Goal: Task Accomplishment & Management: Manage account settings

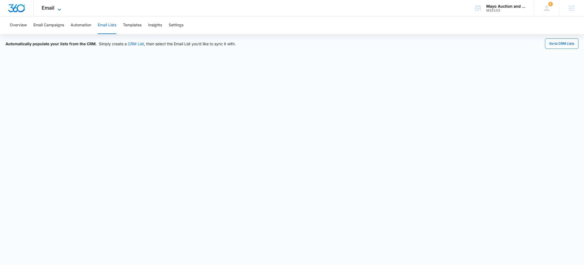
click at [52, 9] on span "Email" at bounding box center [48, 8] width 13 height 6
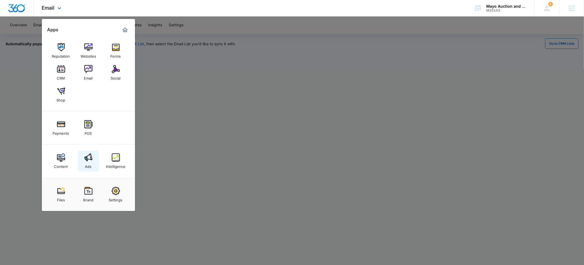
click at [84, 160] on img at bounding box center [88, 157] width 8 height 8
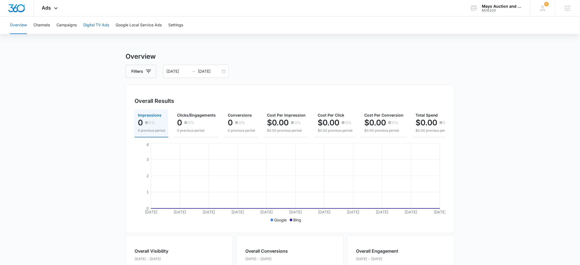
click at [93, 26] on button "Digital TV Ads" at bounding box center [96, 25] width 26 height 18
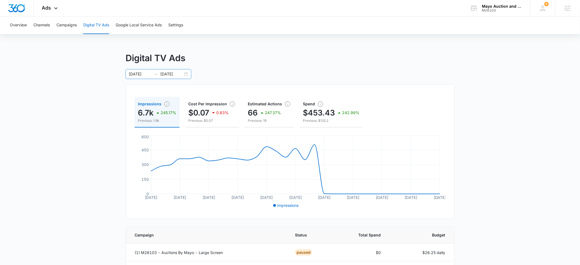
click at [136, 73] on input "09/05/2025" at bounding box center [140, 74] width 23 height 6
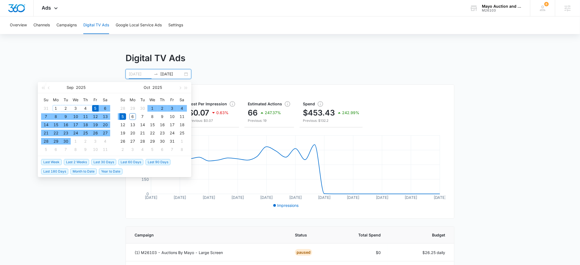
click at [55, 108] on div "1" at bounding box center [56, 108] width 7 height 7
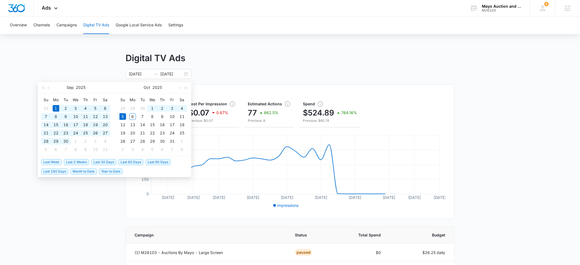
click at [61, 55] on div "Digital TV Ads 09/01/2025 10/05/2025 Impressions 7.7k 769.97% Previous: 889 Cos…" at bounding box center [290, 211] width 580 height 319
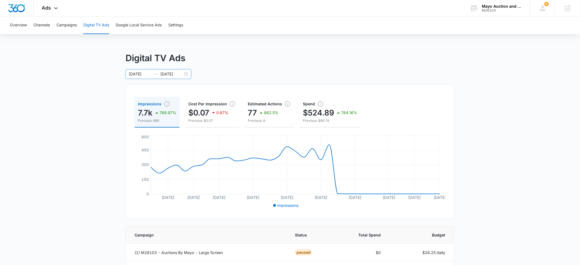
click at [134, 78] on div "09/01/2025 10/05/2025" at bounding box center [158, 74] width 66 height 10
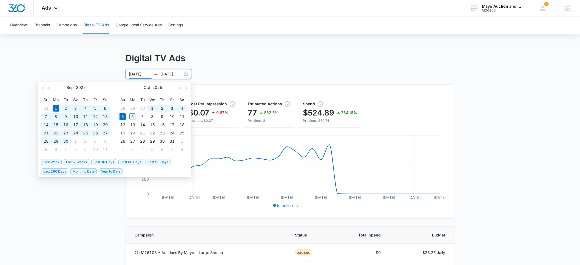
click at [133, 75] on input "09/01/2025" at bounding box center [140, 74] width 23 height 6
click at [50, 88] on button "button" at bounding box center [49, 87] width 6 height 11
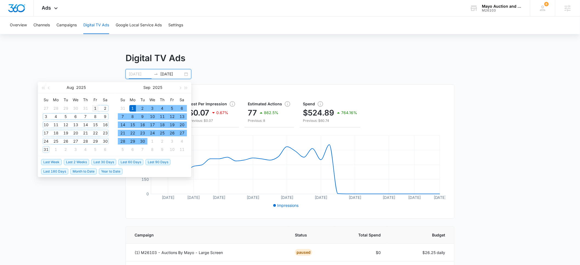
type input "08/01/2025"
click at [95, 108] on div "1" at bounding box center [95, 108] width 7 height 7
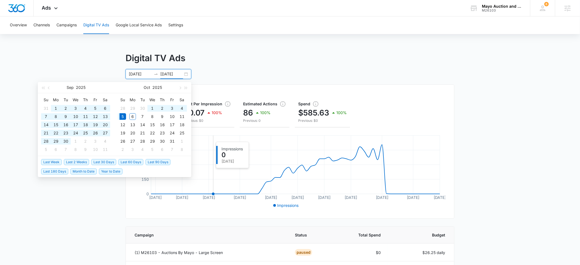
type input "10/05/2025"
click at [139, 75] on input "08/01/2025" at bounding box center [140, 74] width 23 height 6
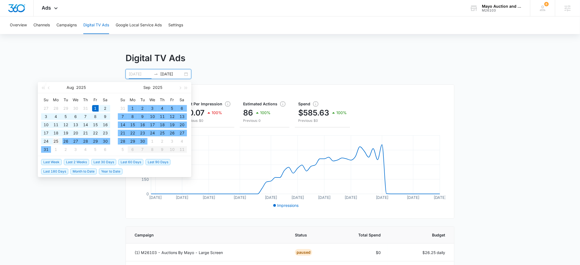
type input "08/25/2025"
click at [56, 140] on div "25" at bounding box center [56, 141] width 7 height 7
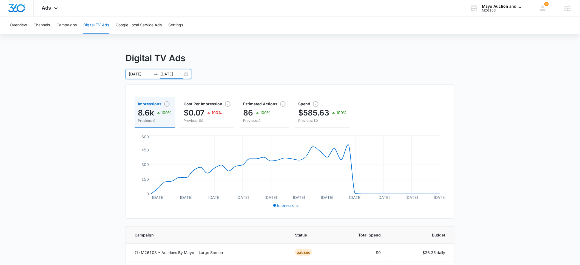
click at [174, 75] on input "10/05/2025" at bounding box center [171, 74] width 23 height 6
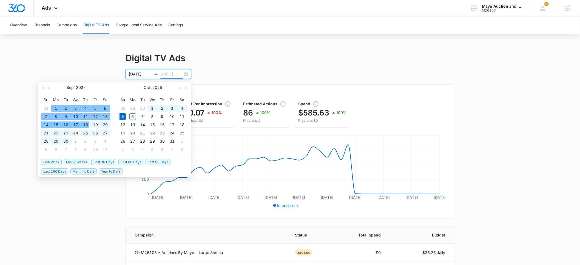
type input "09/24/2025"
click at [76, 132] on div "24" at bounding box center [75, 133] width 7 height 7
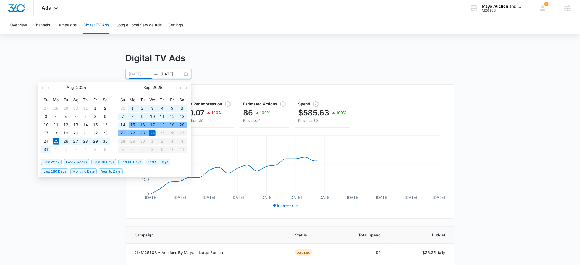
type input "08/25/2025"
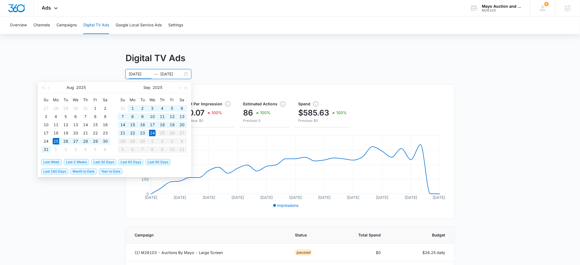
click at [80, 211] on div "Digital TV Ads 08/25/2025 09/24/2025 Impressions 8.6k 100% Previous: 0 Cost Per…" at bounding box center [290, 211] width 580 height 319
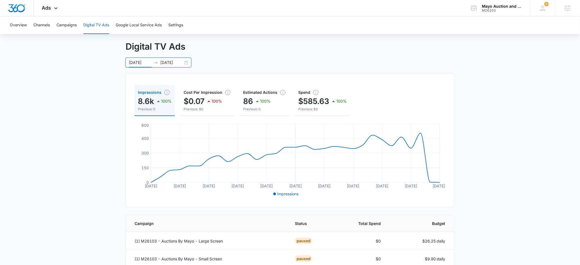
scroll to position [5, 0]
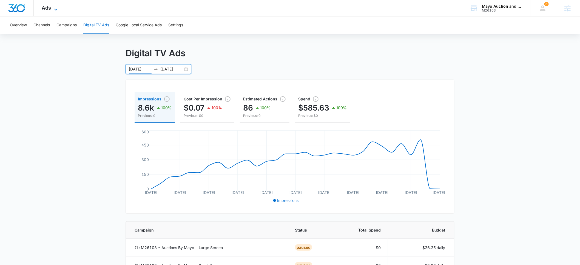
click at [50, 9] on span "Ads" at bounding box center [46, 8] width 9 height 6
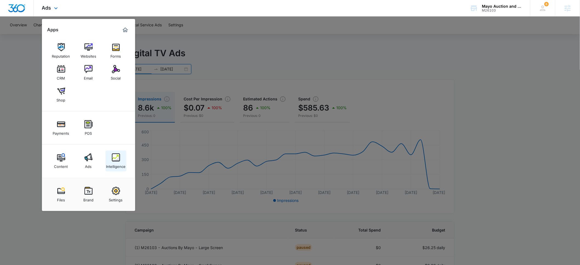
click at [112, 160] on img at bounding box center [116, 157] width 8 height 8
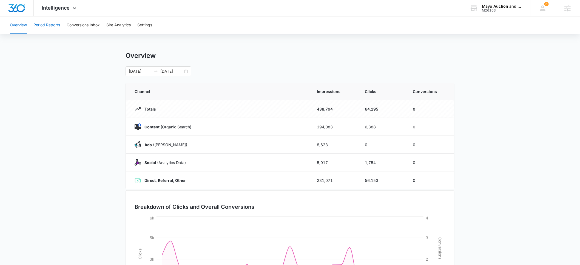
click at [52, 25] on button "Period Reports" at bounding box center [46, 25] width 27 height 18
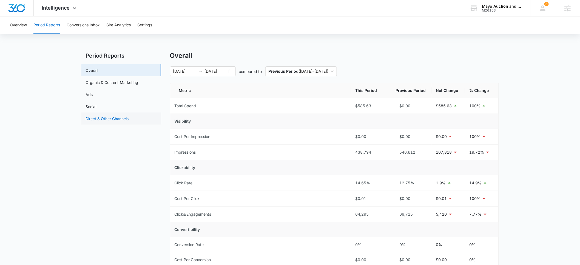
click at [89, 117] on link "Direct & Other Channels" at bounding box center [107, 119] width 43 height 6
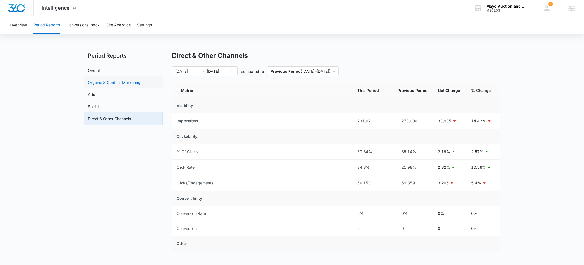
click at [95, 81] on link "Organic & Content Marketing" at bounding box center [114, 82] width 53 height 6
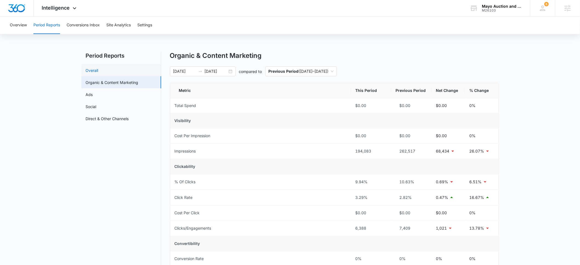
click at [92, 68] on link "Overall" at bounding box center [92, 70] width 13 height 6
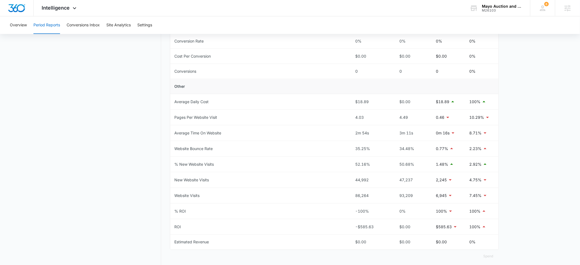
scroll to position [204, 0]
click at [489, 9] on div "M26103" at bounding box center [502, 10] width 40 height 4
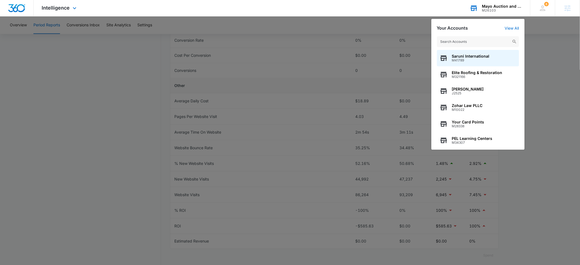
click at [448, 43] on input "text" at bounding box center [478, 41] width 82 height 11
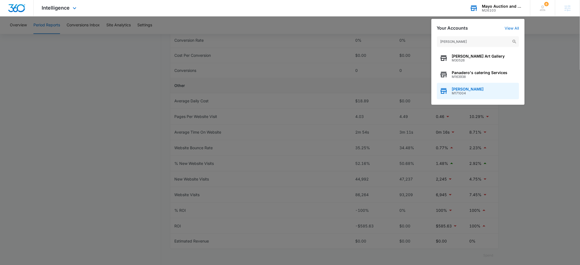
type input "nader"
click at [466, 91] on span "M171004" at bounding box center [468, 93] width 32 height 4
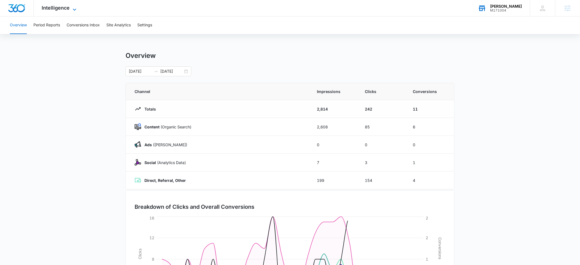
click at [59, 6] on span "Intelligence" at bounding box center [56, 8] width 28 height 6
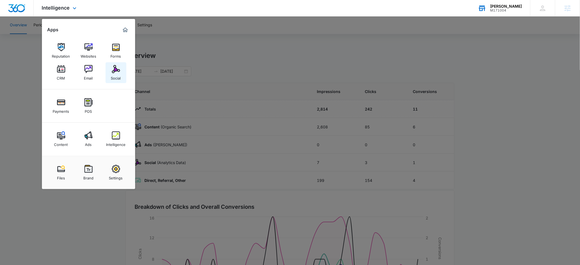
click at [113, 75] on div "Social" at bounding box center [116, 76] width 10 height 7
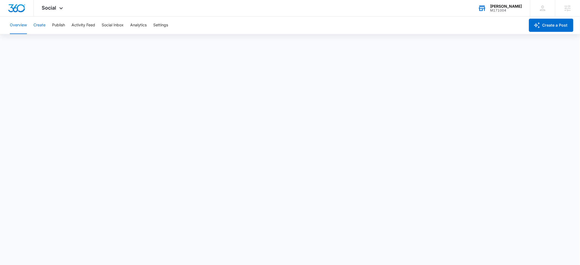
click at [36, 26] on button "Create" at bounding box center [39, 25] width 12 height 18
click at [56, 43] on button "Approvals" at bounding box center [53, 41] width 18 height 15
click at [53, 9] on span "Social" at bounding box center [49, 8] width 15 height 6
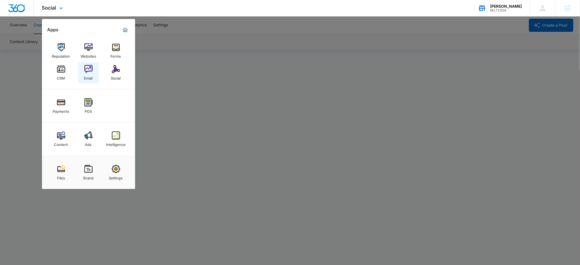
click at [89, 75] on div "Email" at bounding box center [88, 76] width 9 height 7
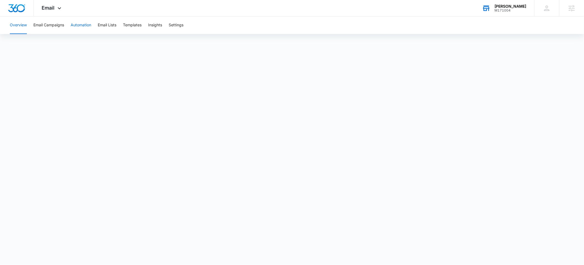
click at [82, 26] on button "Automation" at bounding box center [81, 25] width 21 height 18
click at [511, 6] on div "Nader Hasan" at bounding box center [511, 6] width 32 height 4
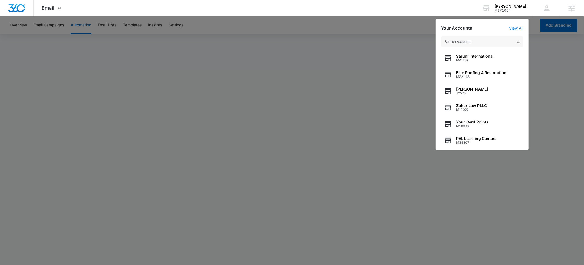
click at [455, 42] on input "text" at bounding box center [482, 41] width 82 height 11
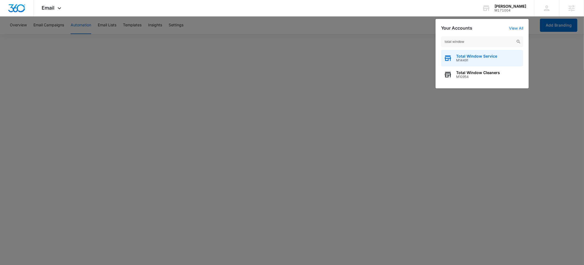
type input "total window"
click at [464, 58] on span "Total Window Service" at bounding box center [476, 56] width 41 height 4
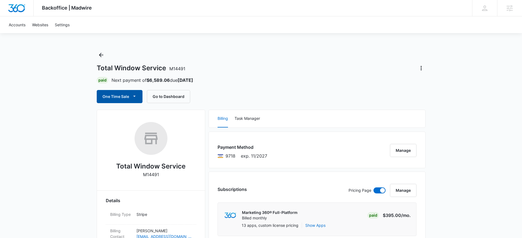
click at [132, 99] on icon "button" at bounding box center [135, 96] width 6 height 6
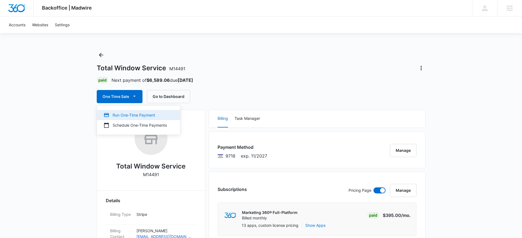
click at [133, 117] on div "Run One-Time Payment" at bounding box center [135, 115] width 63 height 6
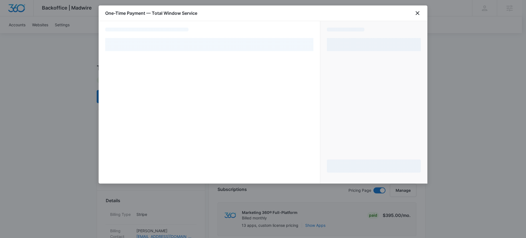
select select "pm_1MqfwXA4n8RTgNjUMQ3zZ7F5"
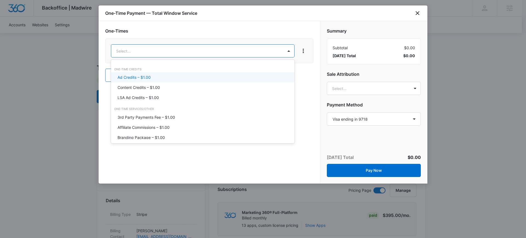
click at [141, 77] on p "Ad Credits – $1.00" at bounding box center [134, 78] width 33 height 6
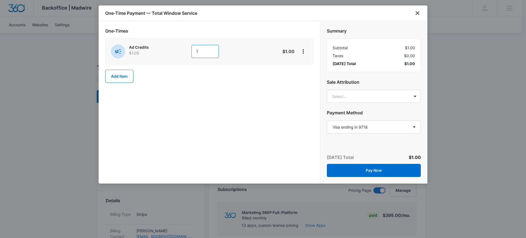
drag, startPoint x: 200, startPoint y: 52, endPoint x: 186, endPoint y: 53, distance: 14.0
click at [186, 53] on div "Ad Credits $1.00 1" at bounding box center [190, 51] width 158 height 14
type input "600"
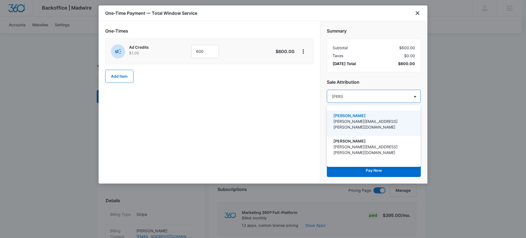
type input "paul ri"
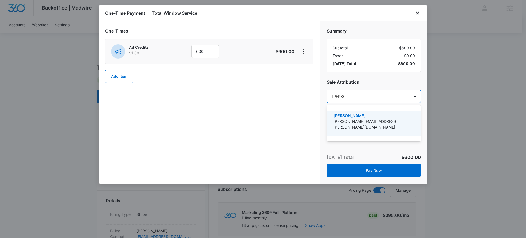
click at [359, 120] on p "[PERSON_NAME][EMAIL_ADDRESS][PERSON_NAME][DOMAIN_NAME]" at bounding box center [373, 125] width 80 height 12
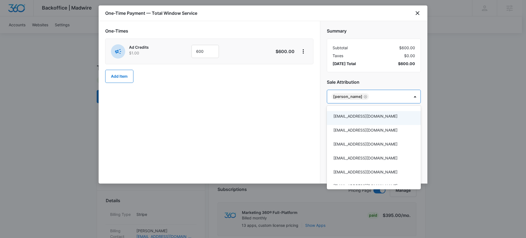
click at [288, 125] on div at bounding box center [263, 119] width 526 height 238
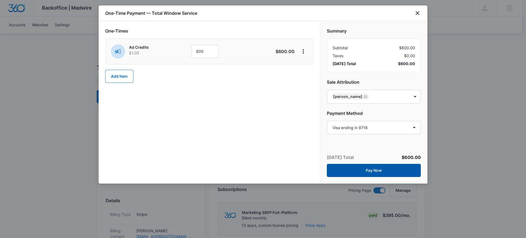
click at [380, 173] on button "Pay Now" at bounding box center [374, 170] width 94 height 13
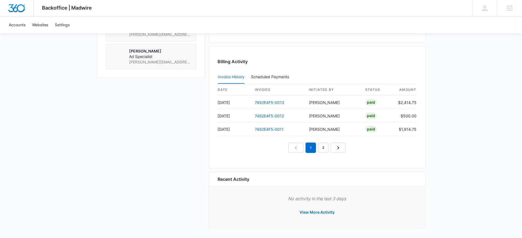
scroll to position [484, 0]
click at [325, 149] on link "2" at bounding box center [323, 147] width 10 height 10
click at [341, 149] on icon "Next Page" at bounding box center [344, 147] width 7 height 7
click at [345, 149] on link "Next Page" at bounding box center [350, 147] width 15 height 10
click at [354, 150] on icon "Next Page" at bounding box center [357, 147] width 7 height 7
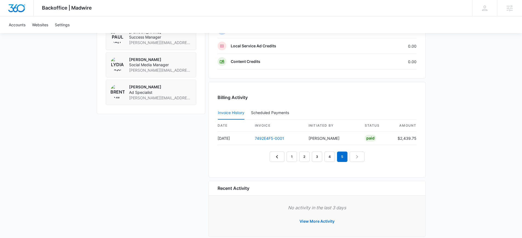
scroll to position [458, 0]
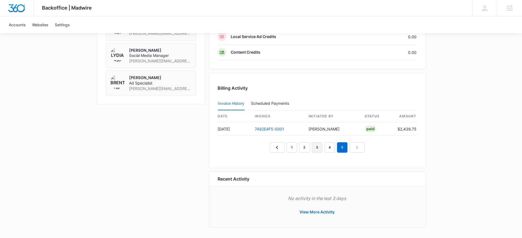
click at [316, 150] on link "3" at bounding box center [317, 147] width 10 height 10
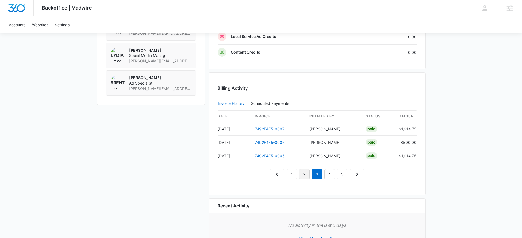
click at [304, 173] on link "2" at bounding box center [304, 174] width 10 height 10
click at [293, 175] on link "1" at bounding box center [292, 174] width 10 height 10
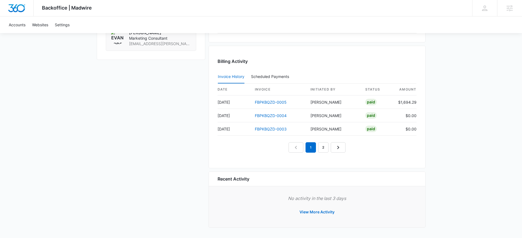
scroll to position [512, 0]
click at [324, 148] on link "2" at bounding box center [323, 147] width 10 height 10
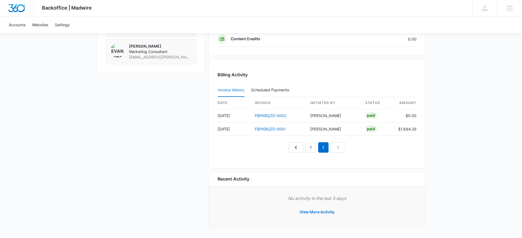
scroll to position [499, 0]
click at [311, 150] on link "1" at bounding box center [310, 147] width 10 height 10
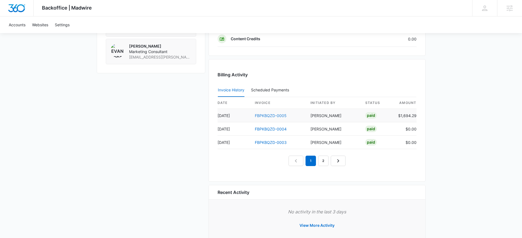
click at [264, 116] on link "FBPKBQZD-0005" at bounding box center [271, 115] width 32 height 5
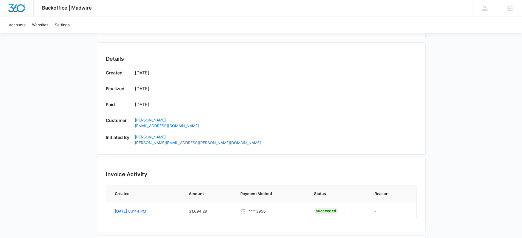
scroll to position [259, 0]
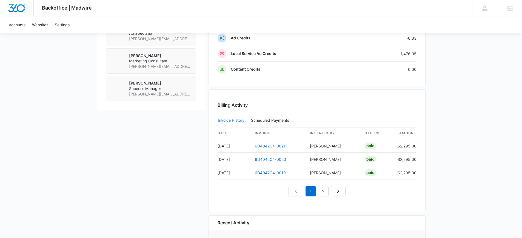
scroll to position [447, 0]
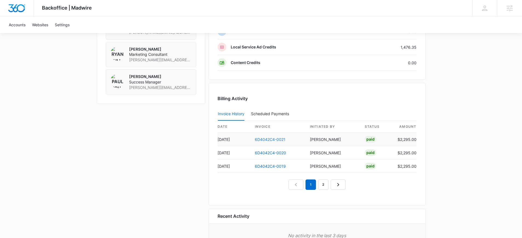
click at [263, 140] on link "6D4042C4-0021" at bounding box center [270, 139] width 31 height 5
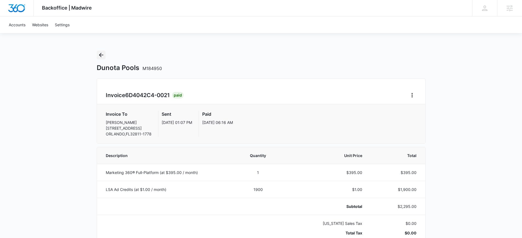
click at [102, 56] on icon "Back" at bounding box center [101, 55] width 7 height 7
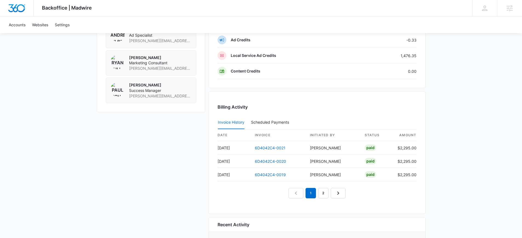
scroll to position [439, 0]
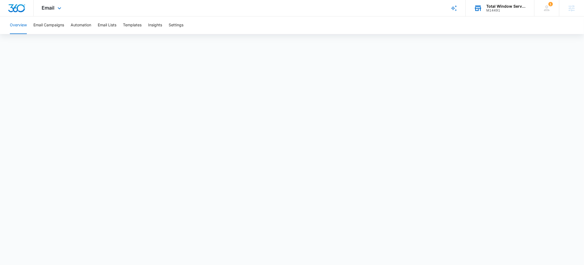
click at [498, 6] on div "Total Window Service" at bounding box center [507, 6] width 40 height 4
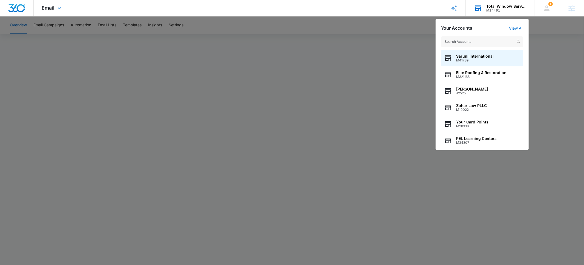
click at [468, 42] on input "text" at bounding box center [482, 41] width 82 height 11
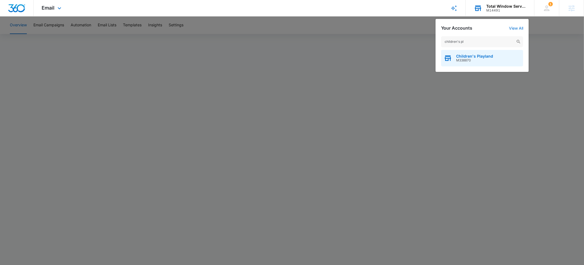
type input "children's pl"
click at [480, 58] on span "Children's Playland" at bounding box center [474, 56] width 37 height 4
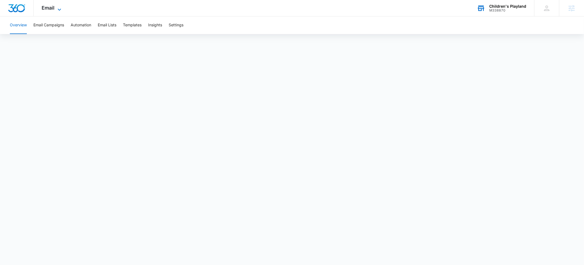
click at [58, 10] on icon at bounding box center [59, 9] width 7 height 7
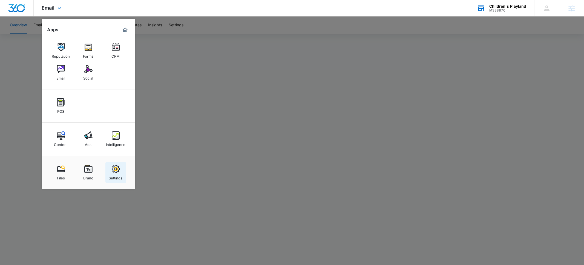
click at [118, 172] on img at bounding box center [116, 169] width 8 height 8
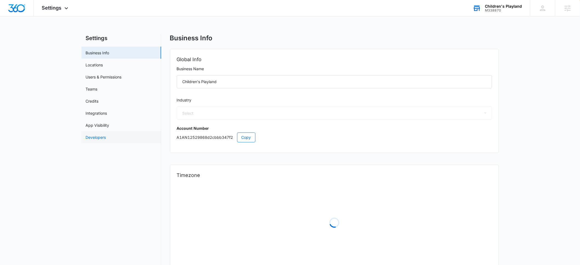
select select "27"
select select "US"
select select "America/Denver"
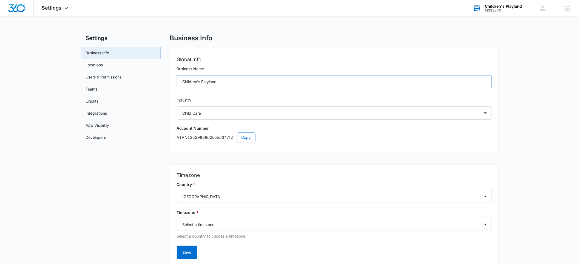
click at [183, 82] on input "Children's Playland" at bounding box center [334, 81] width 315 height 13
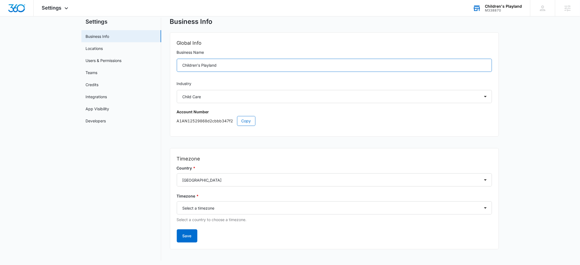
scroll to position [19, 0]
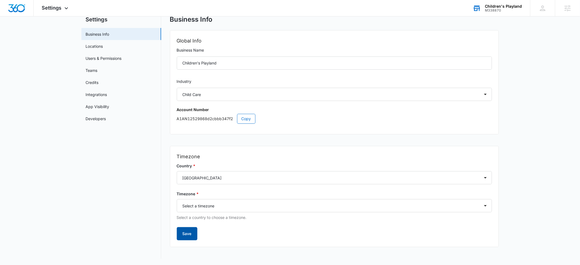
click at [187, 232] on button "Save" at bounding box center [187, 233] width 21 height 13
click at [23, 8] on img "Dashboard" at bounding box center [17, 8] width 18 height 8
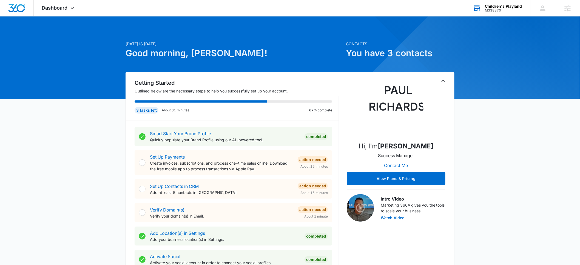
click at [492, 11] on div "M338870" at bounding box center [503, 10] width 37 height 4
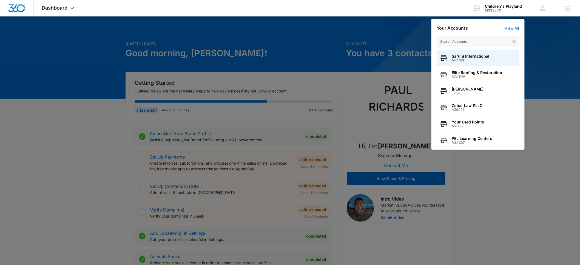
click at [457, 41] on input "text" at bounding box center [478, 41] width 82 height 11
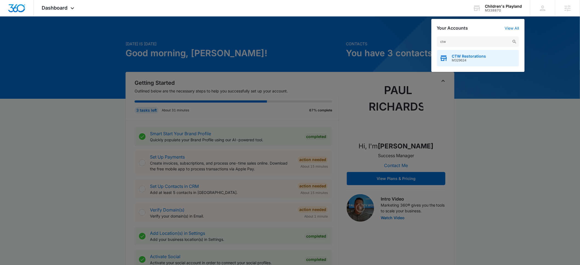
type input "ctw"
click at [467, 59] on span "M329624" at bounding box center [469, 60] width 34 height 4
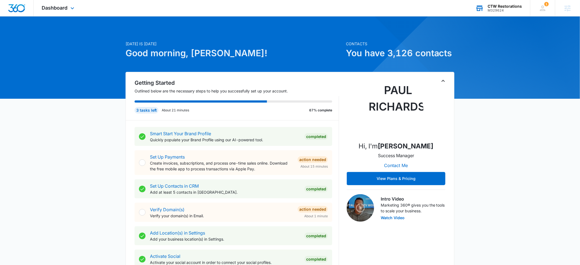
click at [500, 7] on div "CTW Restorations" at bounding box center [505, 6] width 34 height 4
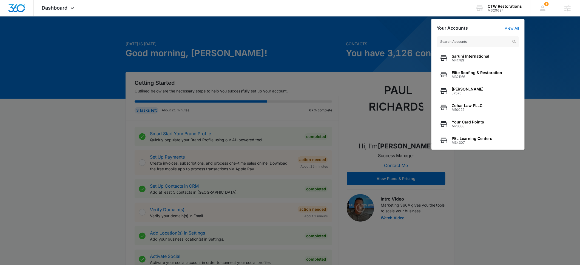
click at [453, 43] on input "text" at bounding box center [478, 41] width 82 height 11
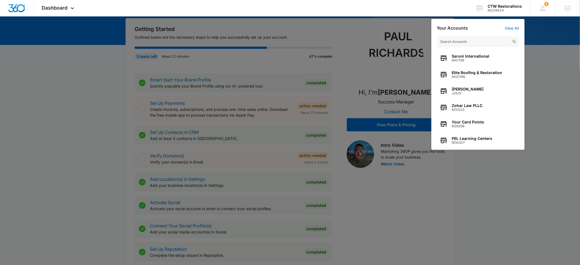
scroll to position [195, 0]
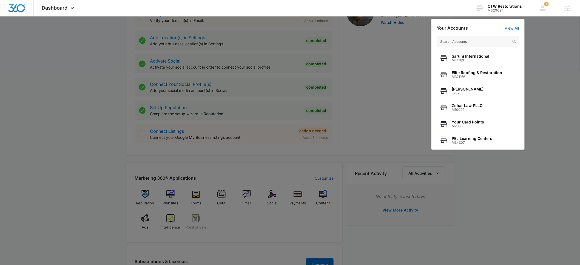
click at [89, 115] on div at bounding box center [290, 132] width 580 height 265
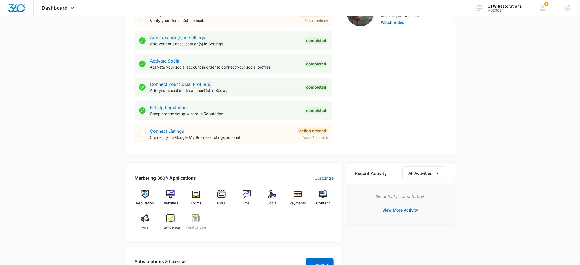
click at [148, 224] on div "Ads" at bounding box center [145, 224] width 21 height 20
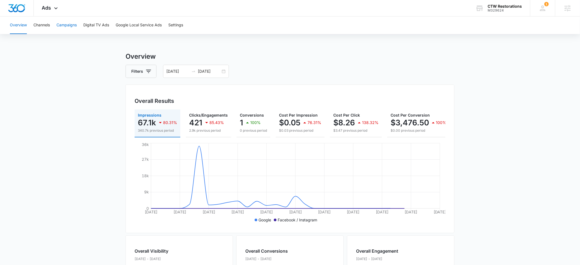
click at [68, 26] on button "Campaigns" at bounding box center [66, 25] width 20 height 18
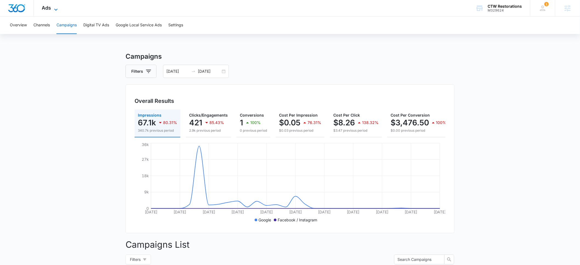
click at [47, 8] on span "Ads" at bounding box center [46, 8] width 9 height 6
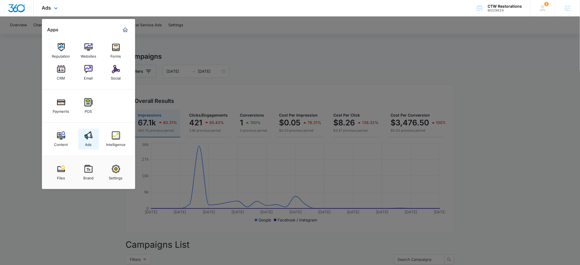
click at [92, 141] on div "Ads" at bounding box center [88, 142] width 7 height 7
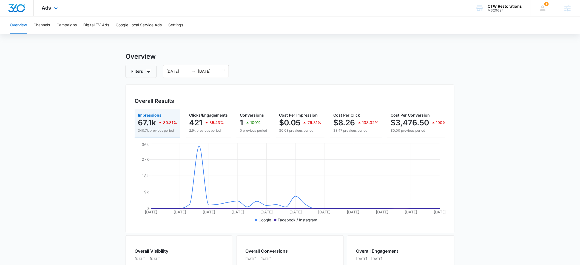
click at [51, 9] on div "Ads Apps Reputation Websites Forms CRM Email Social Payments POS Content Ads In…" at bounding box center [51, 8] width 34 height 16
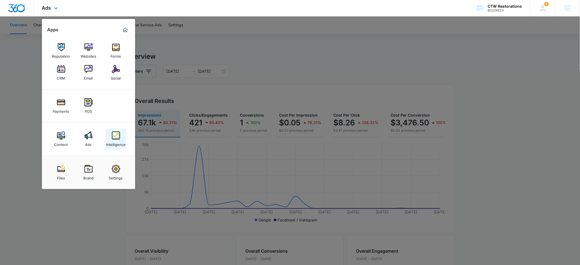
click at [118, 137] on img at bounding box center [116, 135] width 8 height 8
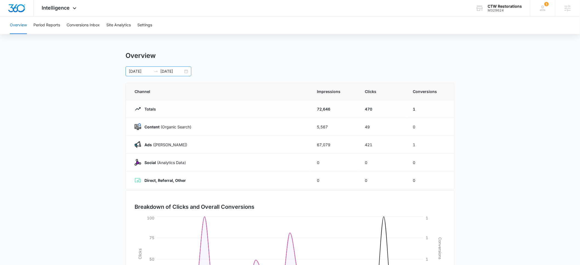
click at [138, 75] on div "09/05/2025 10/05/2025" at bounding box center [158, 71] width 66 height 10
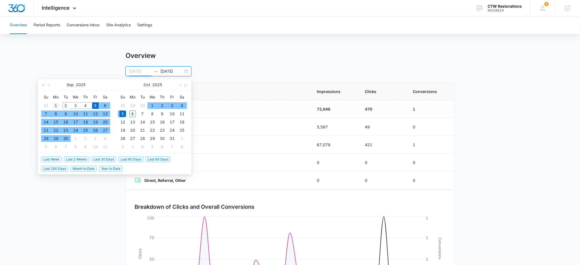
type input "09/01/2025"
click at [58, 105] on div "1" at bounding box center [56, 105] width 7 height 7
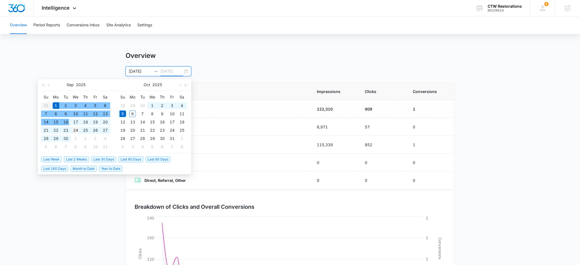
type input "09/24/2025"
click at [73, 129] on div "24" at bounding box center [75, 130] width 7 height 7
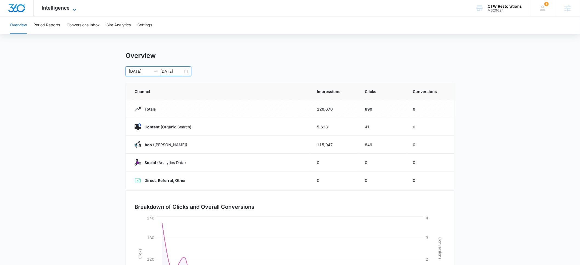
click at [63, 9] on span "Intelligence" at bounding box center [56, 8] width 28 height 6
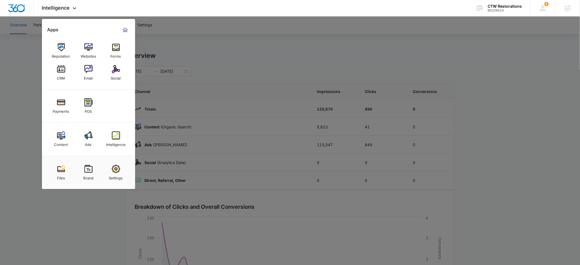
click at [195, 55] on div at bounding box center [290, 132] width 580 height 265
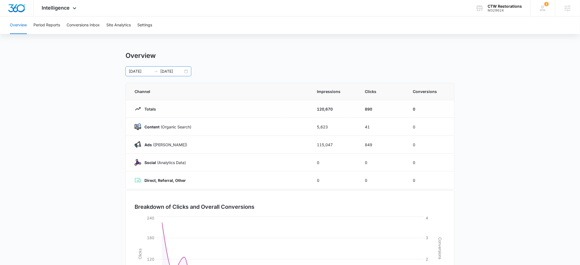
click at [137, 70] on input "09/01/2025" at bounding box center [140, 71] width 23 height 6
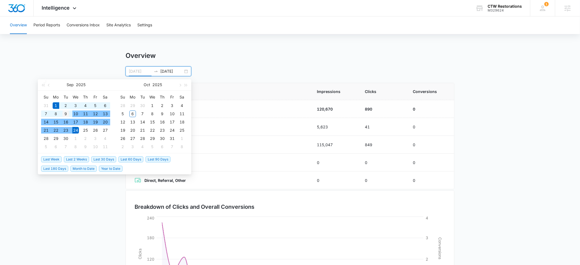
type input "09/09/2025"
click at [67, 114] on div "9" at bounding box center [65, 113] width 7 height 7
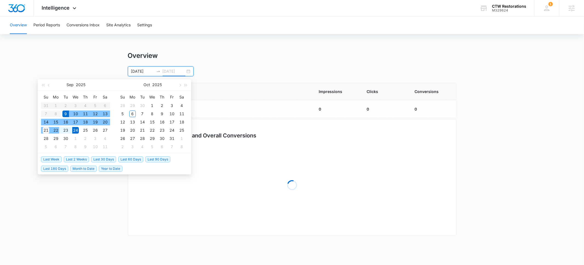
type input "09/21/2025"
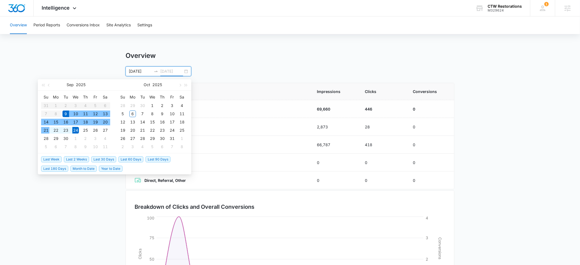
click at [45, 131] on div "21" at bounding box center [46, 130] width 7 height 7
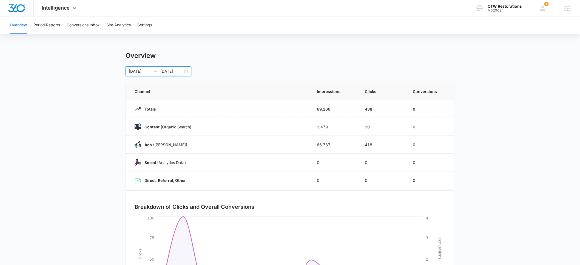
click at [249, 65] on div "Overview 09/09/2025 09/21/2025 Sep 2025 Su Mo Tu We Th Fr Sa 31 1 2 3 4 5 6 7 8…" at bounding box center [289, 64] width 329 height 25
click at [54, 25] on button "Period Reports" at bounding box center [46, 25] width 27 height 18
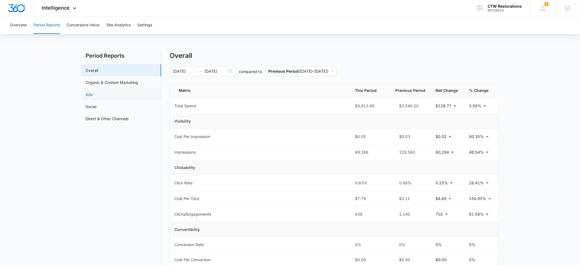
click at [93, 93] on link "Ads" at bounding box center [89, 95] width 7 height 6
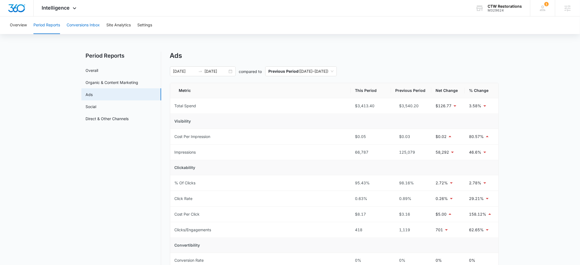
click at [79, 24] on button "Conversions Inbox" at bounding box center [83, 25] width 33 height 18
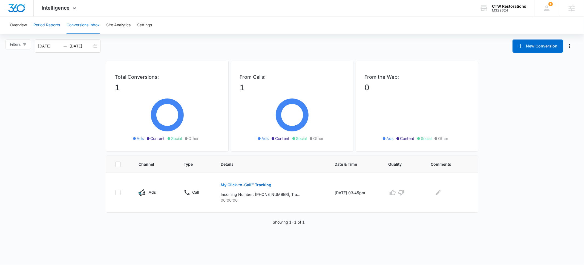
click at [48, 26] on button "Period Reports" at bounding box center [46, 25] width 27 height 18
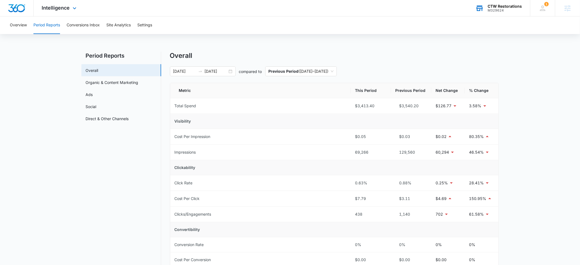
click at [493, 10] on div "M329624" at bounding box center [505, 10] width 34 height 4
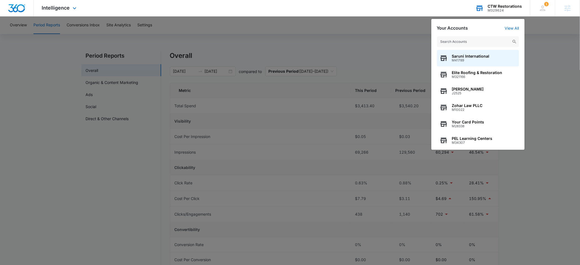
click at [468, 41] on input "text" at bounding box center [478, 41] width 82 height 11
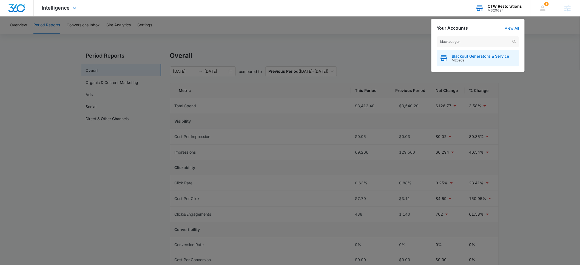
type input "blackout gen"
click at [477, 57] on span "Blackout Generators & Service" at bounding box center [480, 56] width 57 height 4
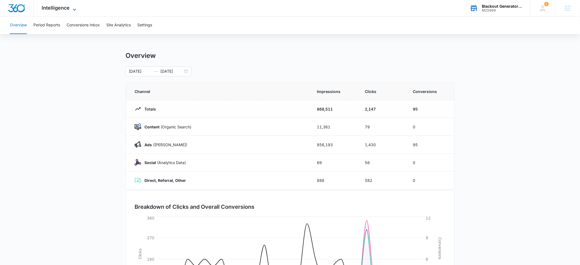
click at [57, 10] on span "Intelligence" at bounding box center [56, 8] width 28 height 6
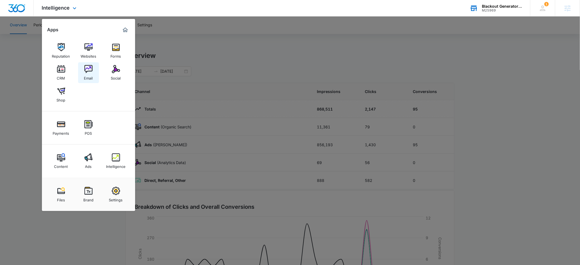
click at [88, 74] on div "Email" at bounding box center [88, 76] width 9 height 7
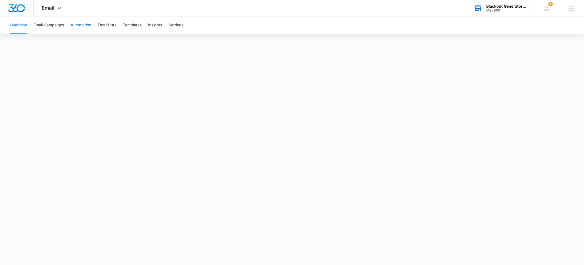
click at [81, 26] on button "Automation" at bounding box center [81, 25] width 21 height 18
click at [51, 10] on span "Email" at bounding box center [48, 8] width 13 height 6
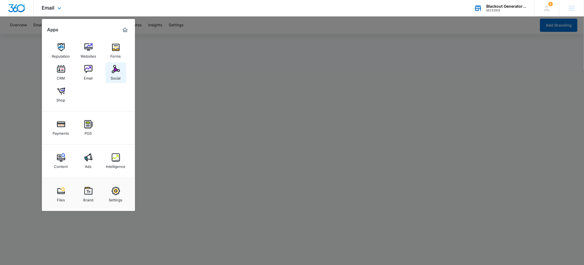
click at [118, 71] on img at bounding box center [116, 69] width 8 height 8
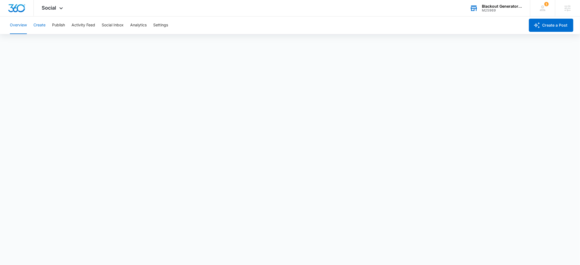
click at [41, 27] on button "Create" at bounding box center [39, 25] width 12 height 18
click at [56, 42] on button "Approvals" at bounding box center [53, 41] width 18 height 15
click at [61, 25] on button "Publish" at bounding box center [58, 25] width 13 height 18
click at [47, 7] on span "Social" at bounding box center [49, 8] width 15 height 6
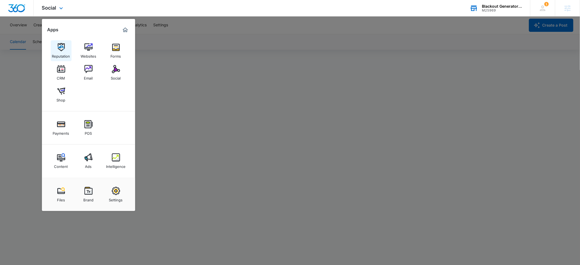
click at [62, 53] on div "Reputation" at bounding box center [61, 54] width 18 height 7
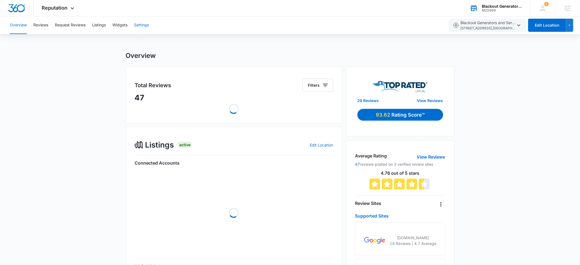
click at [142, 25] on button "Settings" at bounding box center [141, 25] width 15 height 18
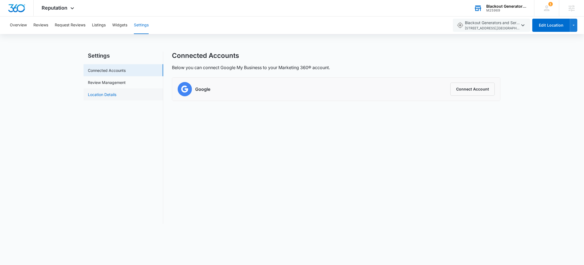
click at [110, 93] on link "Location Details" at bounding box center [102, 95] width 28 height 6
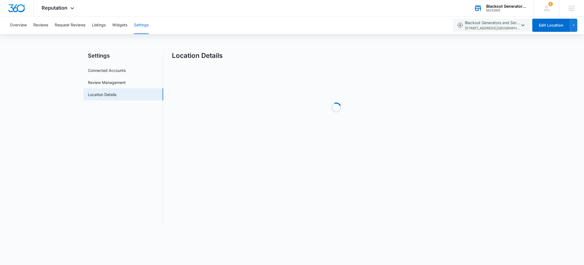
select select "Oklahoma"
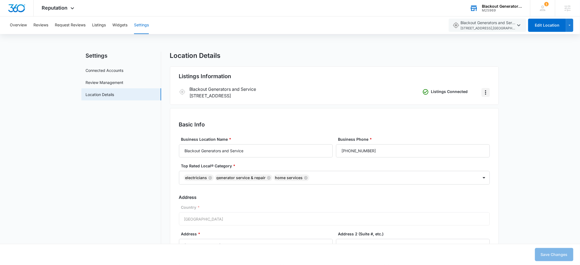
click at [486, 92] on icon "Actions" at bounding box center [485, 92] width 1 height 4
click at [493, 108] on div "Remove Listings" at bounding box center [502, 108] width 29 height 4
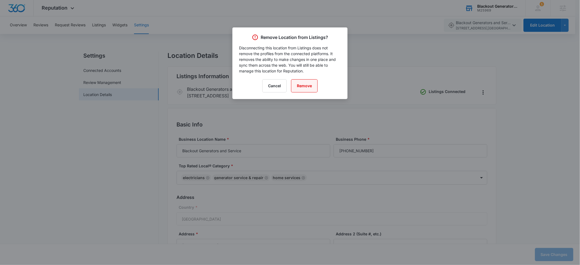
click at [307, 85] on button "Remove" at bounding box center [304, 85] width 27 height 13
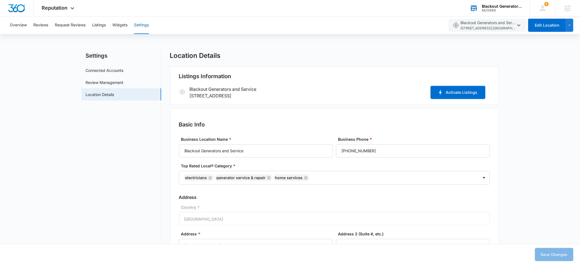
click at [489, 9] on div "M25969" at bounding box center [502, 10] width 40 height 4
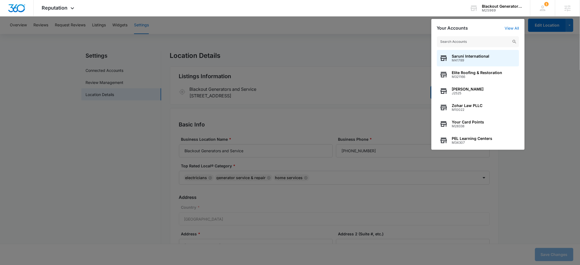
click at [468, 39] on input "text" at bounding box center [478, 41] width 82 height 11
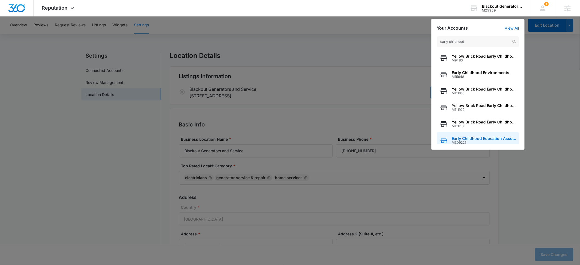
type input "early childhood"
click at [471, 139] on span "Early Childhood Education Association of Colorado" at bounding box center [484, 138] width 64 height 4
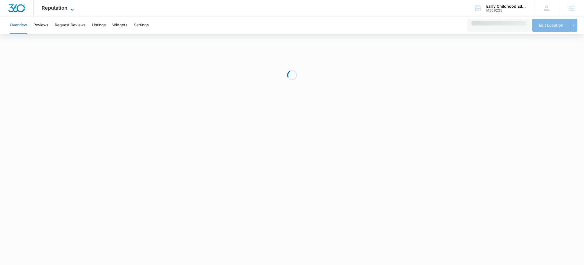
click at [56, 8] on span "Reputation" at bounding box center [55, 8] width 26 height 6
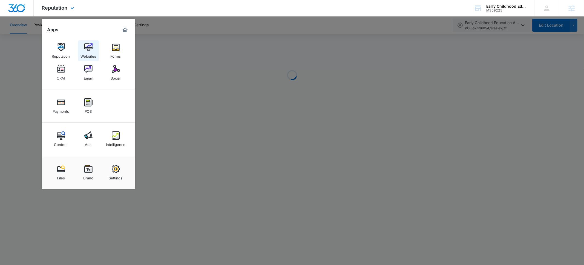
click at [87, 49] on img at bounding box center [88, 47] width 8 height 8
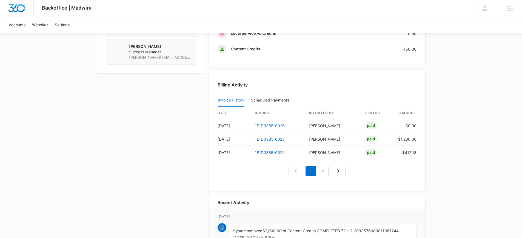
scroll to position [505, 0]
drag, startPoint x: 285, startPoint y: 152, endPoint x: 255, endPoint y: 152, distance: 30.7
click at [255, 152] on td "1E1D03B5-0024" at bounding box center [277, 151] width 55 height 13
copy link "1E1D03B5-0024"
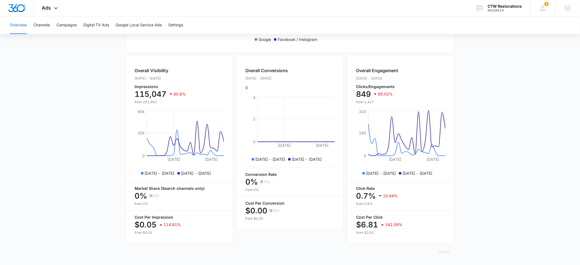
scroll to position [184, 0]
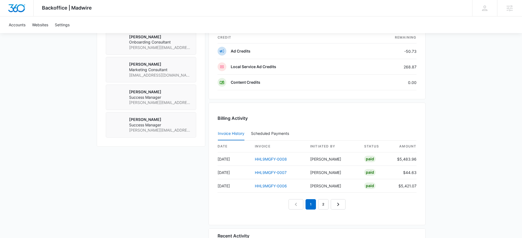
scroll to position [476, 0]
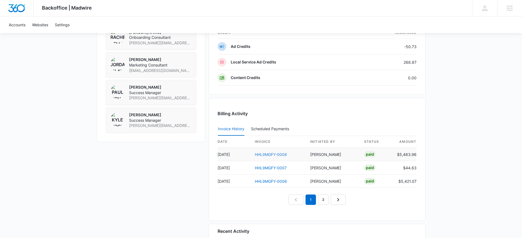
click at [267, 155] on link "HHL9MGFY-0008" at bounding box center [271, 154] width 32 height 5
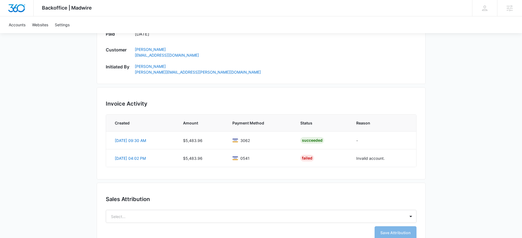
scroll to position [336, 0]
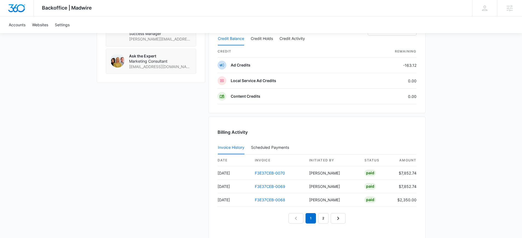
scroll to position [525, 0]
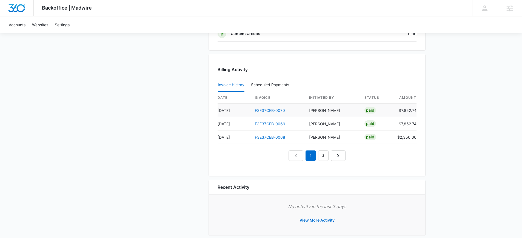
click at [273, 110] on link "F3E37CEB-0070" at bounding box center [270, 110] width 30 height 5
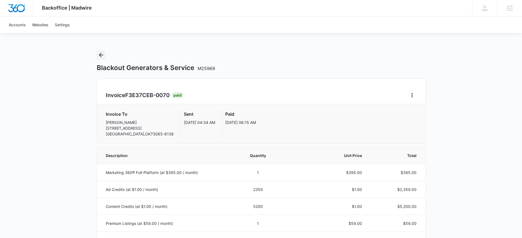
click at [101, 57] on icon "Back" at bounding box center [101, 55] width 7 height 7
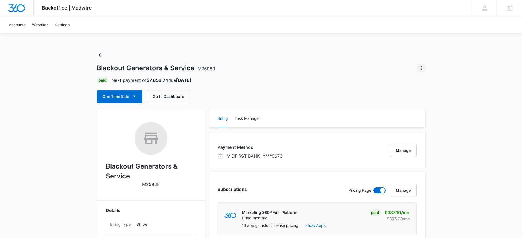
click at [422, 68] on icon "Actions" at bounding box center [421, 68] width 7 height 7
click at [392, 87] on div "Blackout Generators & Service M25969 Close Account Paid Next payment of $7,852.…" at bounding box center [261, 77] width 329 height 53
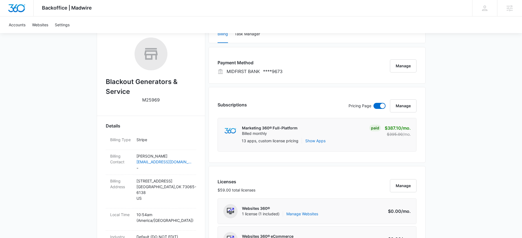
scroll to position [86, 0]
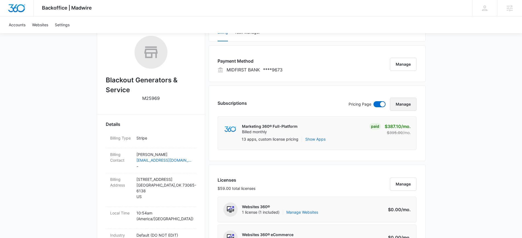
click at [404, 104] on button "Manage" at bounding box center [403, 104] width 27 height 13
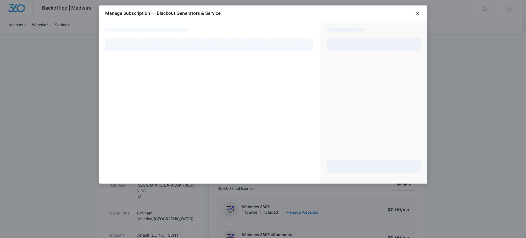
select select "pm_1RCLHAA4n8RTgNjUxShjovwa"
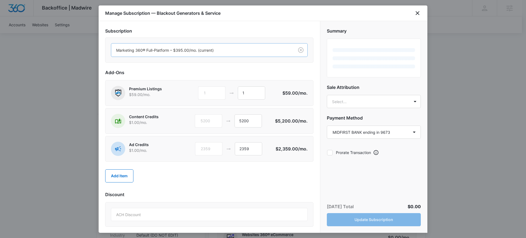
click at [206, 50] on div at bounding box center [201, 50] width 171 height 7
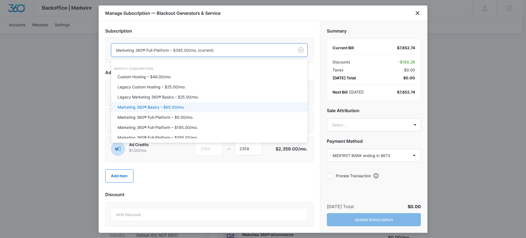
click at [178, 104] on div "Marketing 360® Basics – $65.00/mo." at bounding box center [209, 107] width 197 height 10
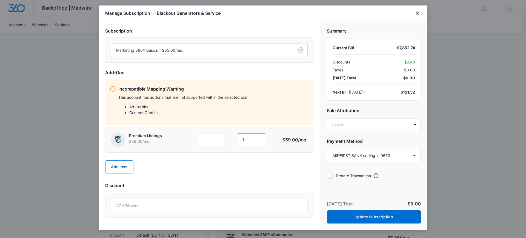
drag, startPoint x: 247, startPoint y: 140, endPoint x: 239, endPoint y: 140, distance: 7.4
click at [239, 140] on input "1" at bounding box center [251, 139] width 27 height 13
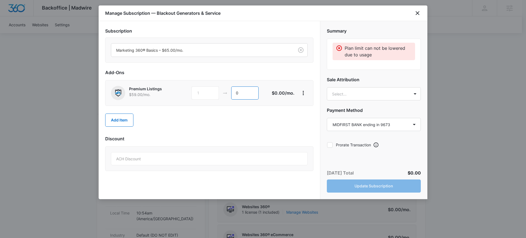
type input "0"
click at [232, 135] on div "Subscription Marketing 360® Basics – $65.00/mo. Add-Ons Premium Listings $59.00…" at bounding box center [209, 101] width 208 height 146
click at [419, 13] on icon "close" at bounding box center [417, 13] width 7 height 7
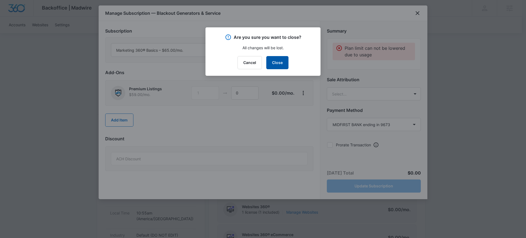
click at [276, 67] on button "Close" at bounding box center [277, 62] width 22 height 13
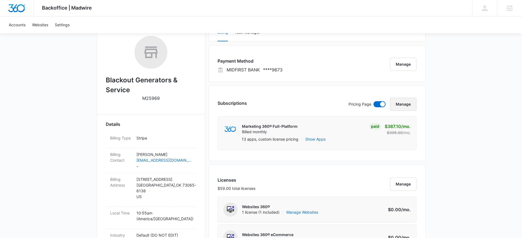
click at [402, 107] on button "Manage" at bounding box center [403, 104] width 27 height 13
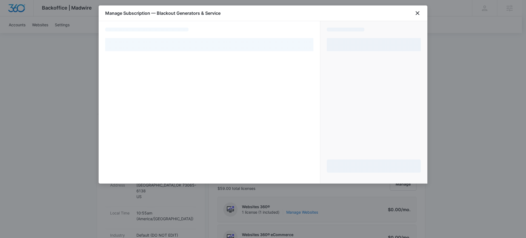
select select "pm_1RCLHAA4n8RTgNjUxShjovwa"
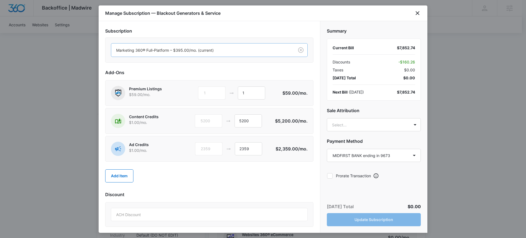
click at [251, 52] on div at bounding box center [201, 50] width 171 height 7
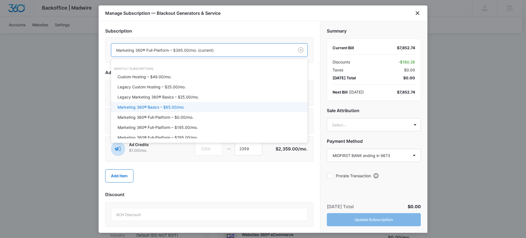
click at [190, 104] on div "Marketing 360® Basics – $65.00/mo." at bounding box center [209, 107] width 182 height 6
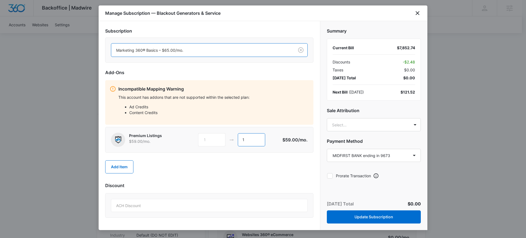
click at [245, 140] on input "1" at bounding box center [251, 139] width 27 height 13
drag, startPoint x: 246, startPoint y: 139, endPoint x: 242, endPoint y: 139, distance: 3.3
click at [242, 139] on input "1" at bounding box center [251, 139] width 27 height 13
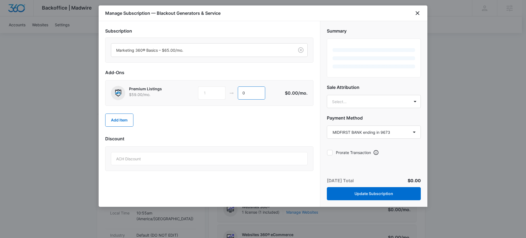
type input "0"
click at [231, 157] on div "ACH Discount" at bounding box center [209, 158] width 197 height 13
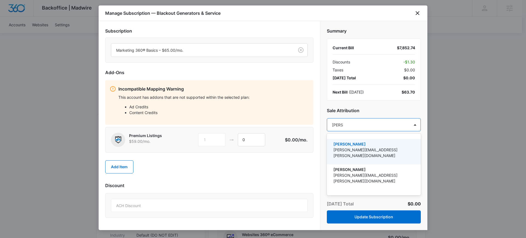
type input "[PERSON_NAME]"
click at [362, 147] on p "[PERSON_NAME][EMAIL_ADDRESS][PERSON_NAME][DOMAIN_NAME]" at bounding box center [373, 153] width 80 height 12
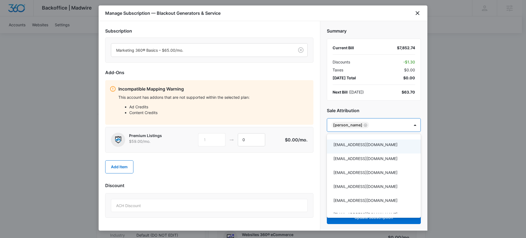
click at [378, 107] on div at bounding box center [263, 119] width 526 height 238
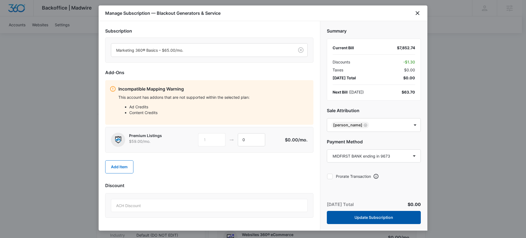
click at [376, 219] on button "Update Subscription" at bounding box center [374, 217] width 94 height 13
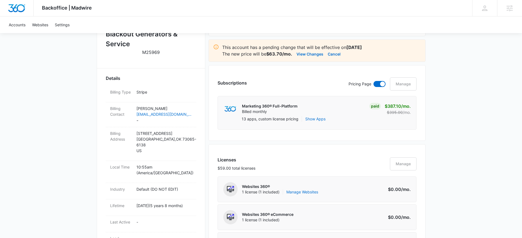
scroll to position [145, 0]
